Goal: Transaction & Acquisition: Subscribe to service/newsletter

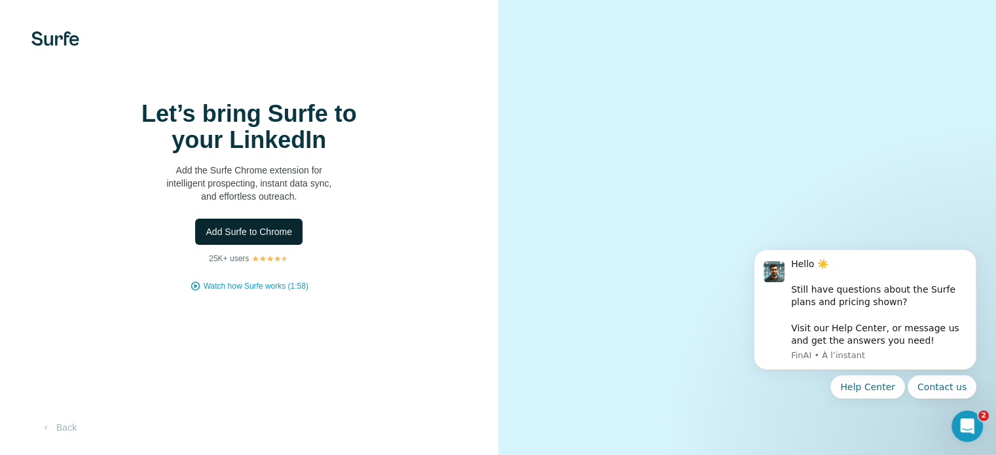
click at [290, 238] on span "Add Surfe to Chrome" at bounding box center [249, 231] width 86 height 13
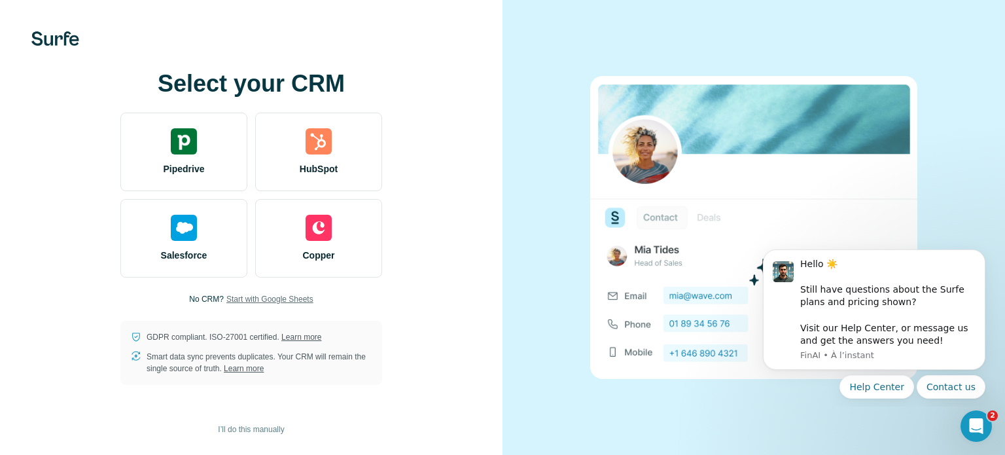
click at [247, 298] on span "Start with Google Sheets" at bounding box center [269, 299] width 87 height 12
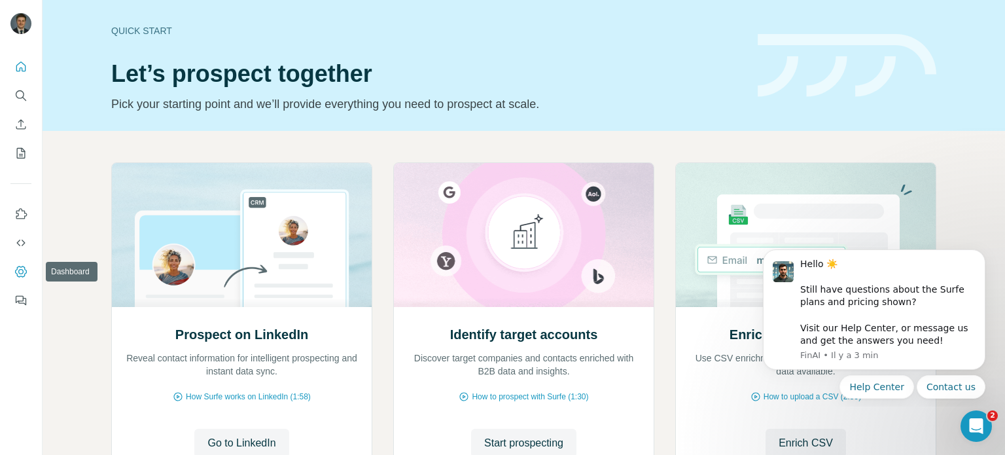
click at [19, 265] on icon "Dashboard" at bounding box center [20, 271] width 13 height 13
